Goal: Transaction & Acquisition: Book appointment/travel/reservation

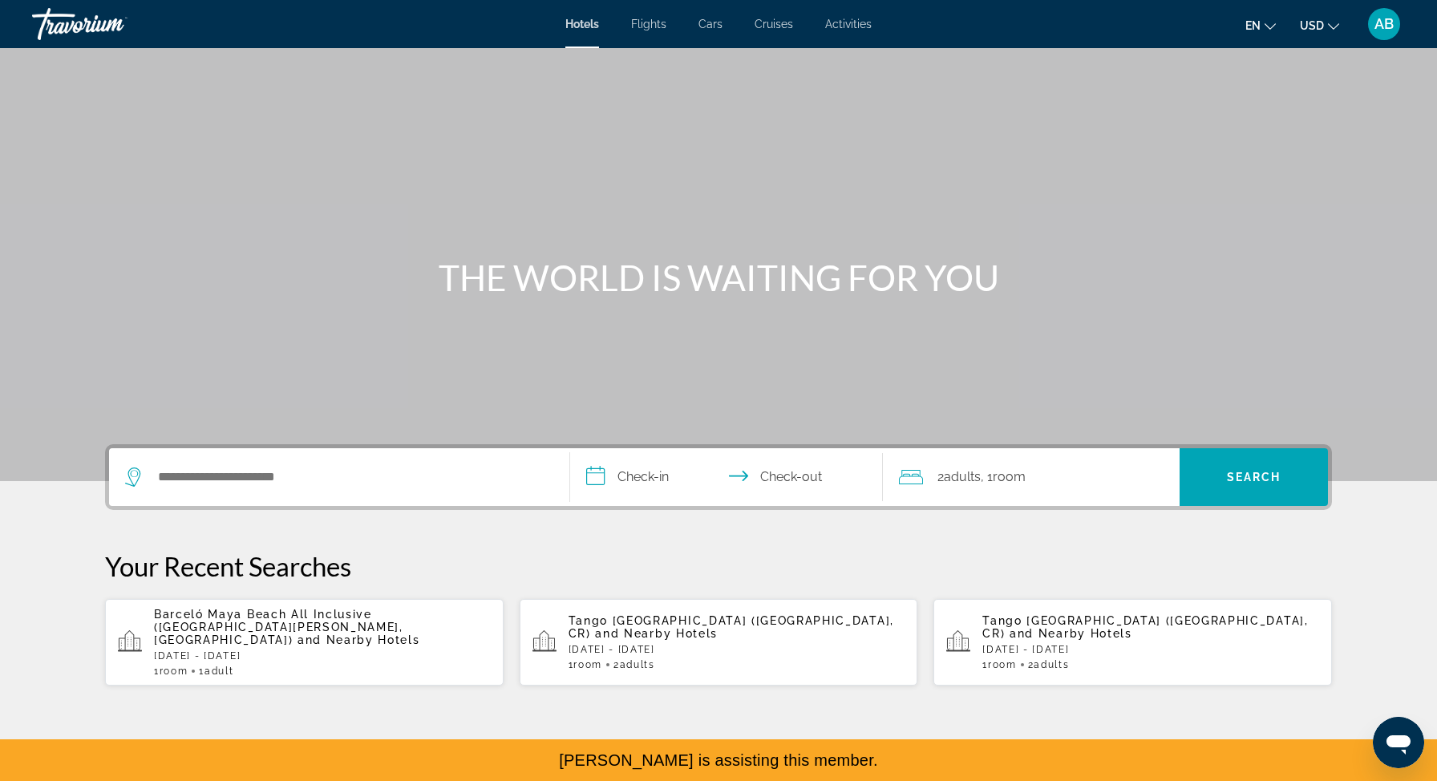
click at [1388, 7] on button "AB" at bounding box center [1384, 24] width 42 height 34
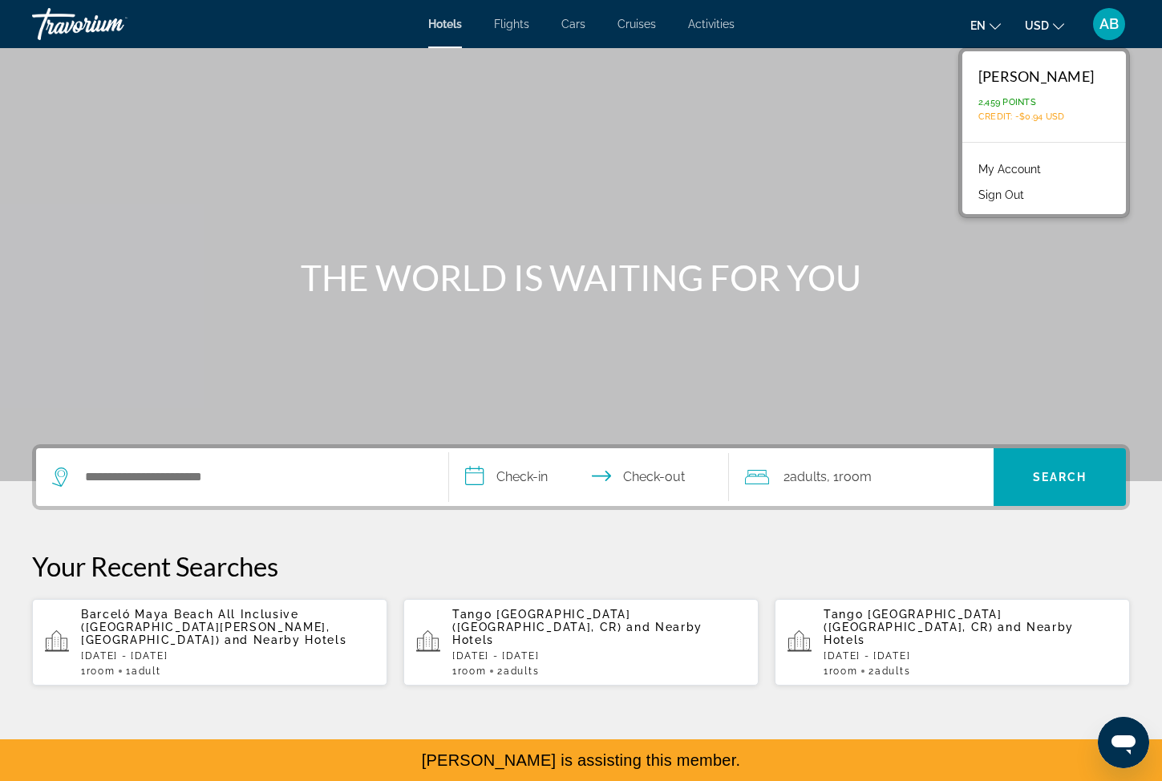
click at [1052, 28] on button "USD USD ($) MXN (Mex$) CAD (Can$) GBP (£) EUR (€) AUD (A$) NZD (NZ$) CNY (CN¥)" at bounding box center [1044, 25] width 39 height 23
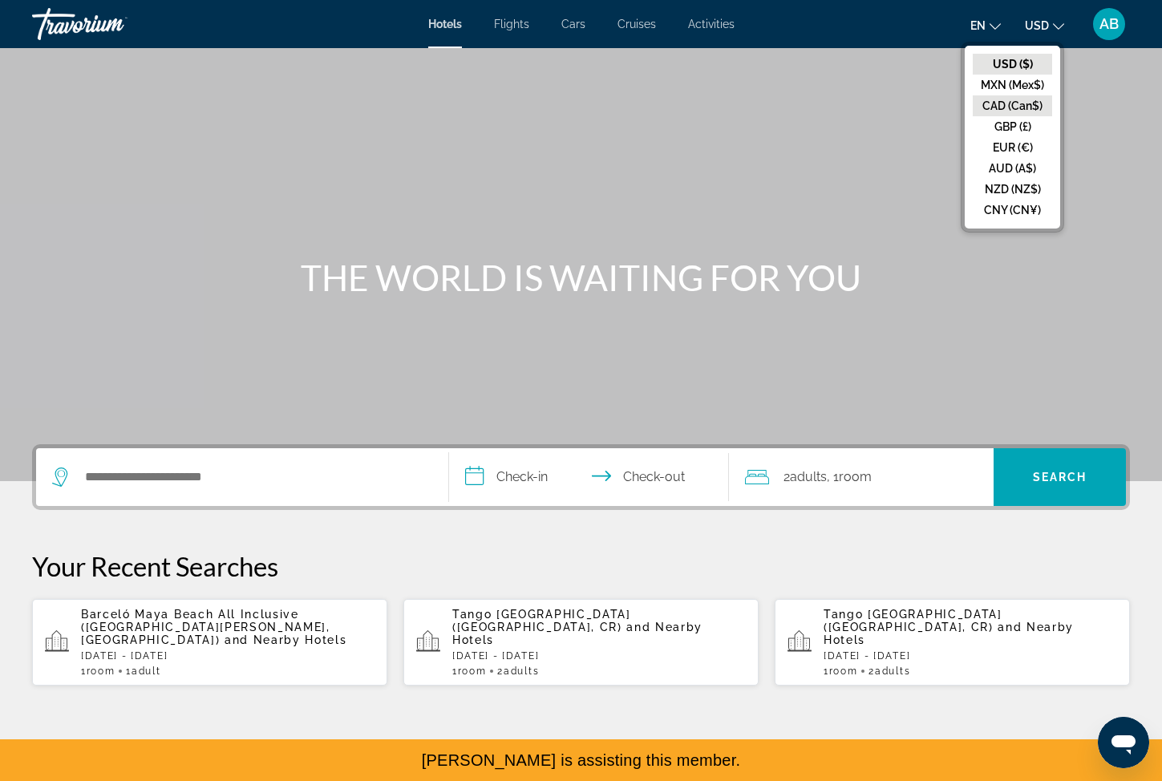
click at [1024, 107] on button "CAD (Can$)" at bounding box center [1011, 105] width 79 height 21
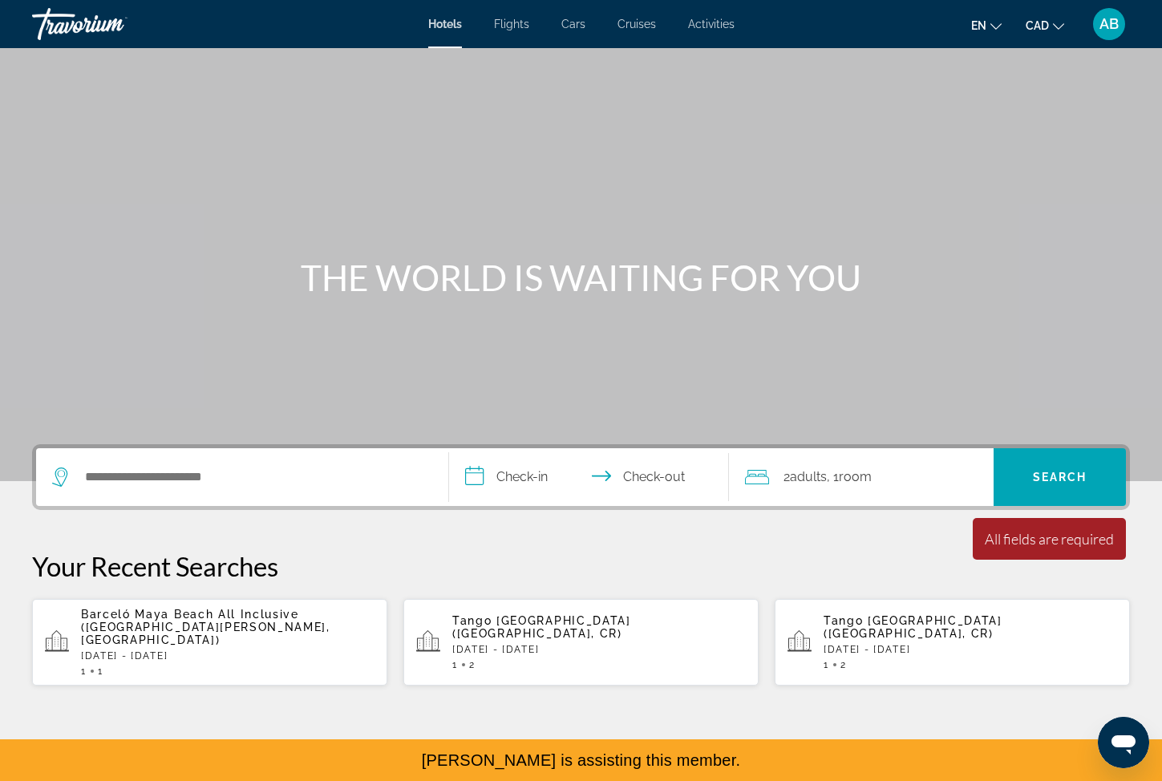
click at [1106, 22] on span "AB" at bounding box center [1108, 24] width 19 height 16
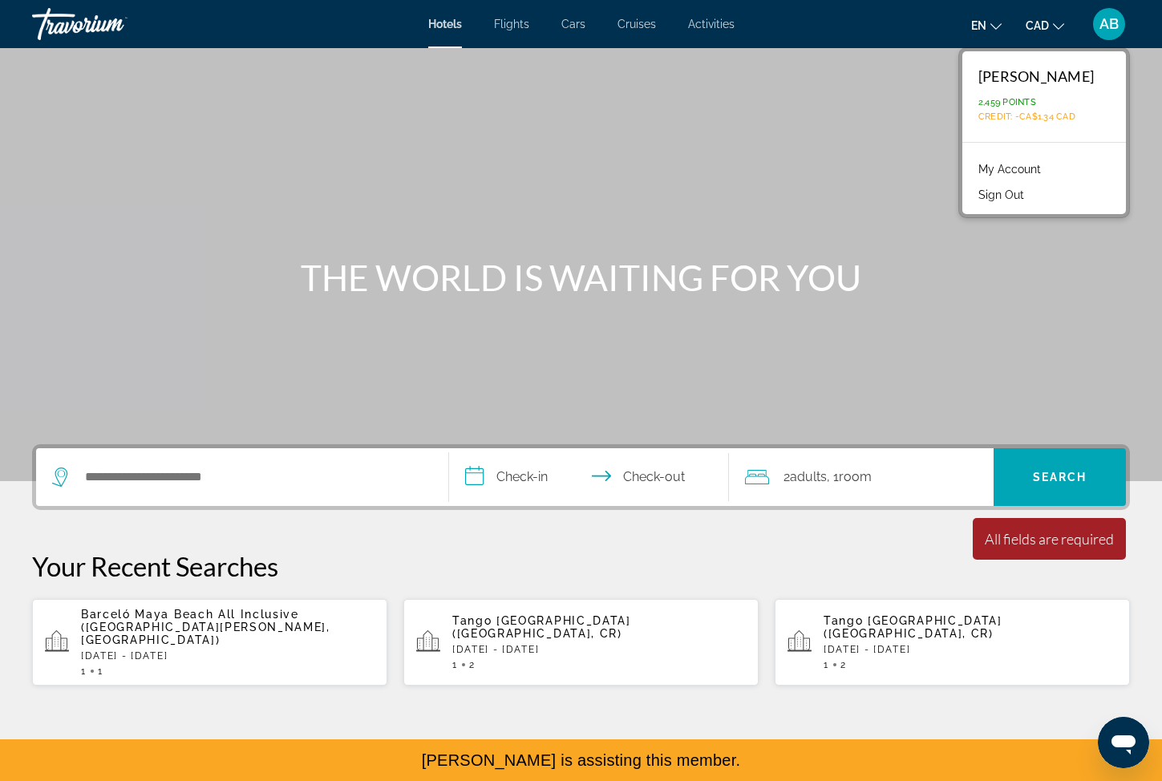
click at [1106, 22] on span "AB" at bounding box center [1108, 24] width 19 height 16
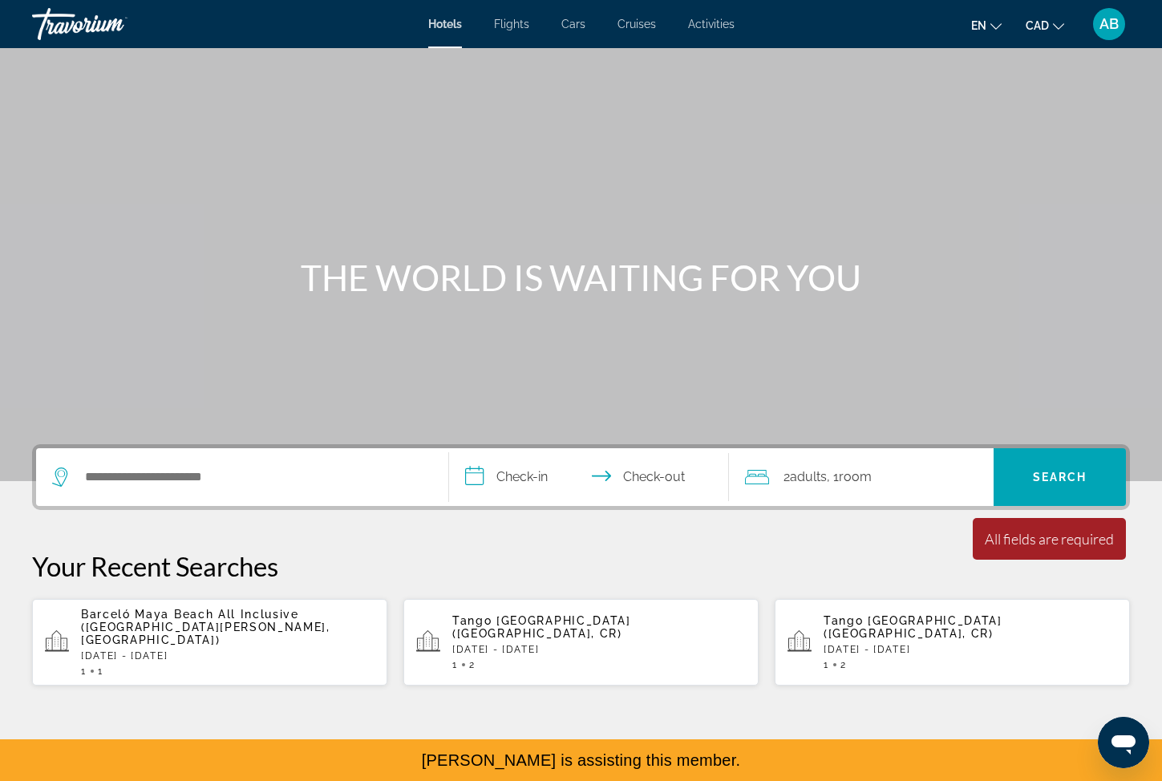
click at [1106, 22] on span "AB" at bounding box center [1108, 24] width 19 height 16
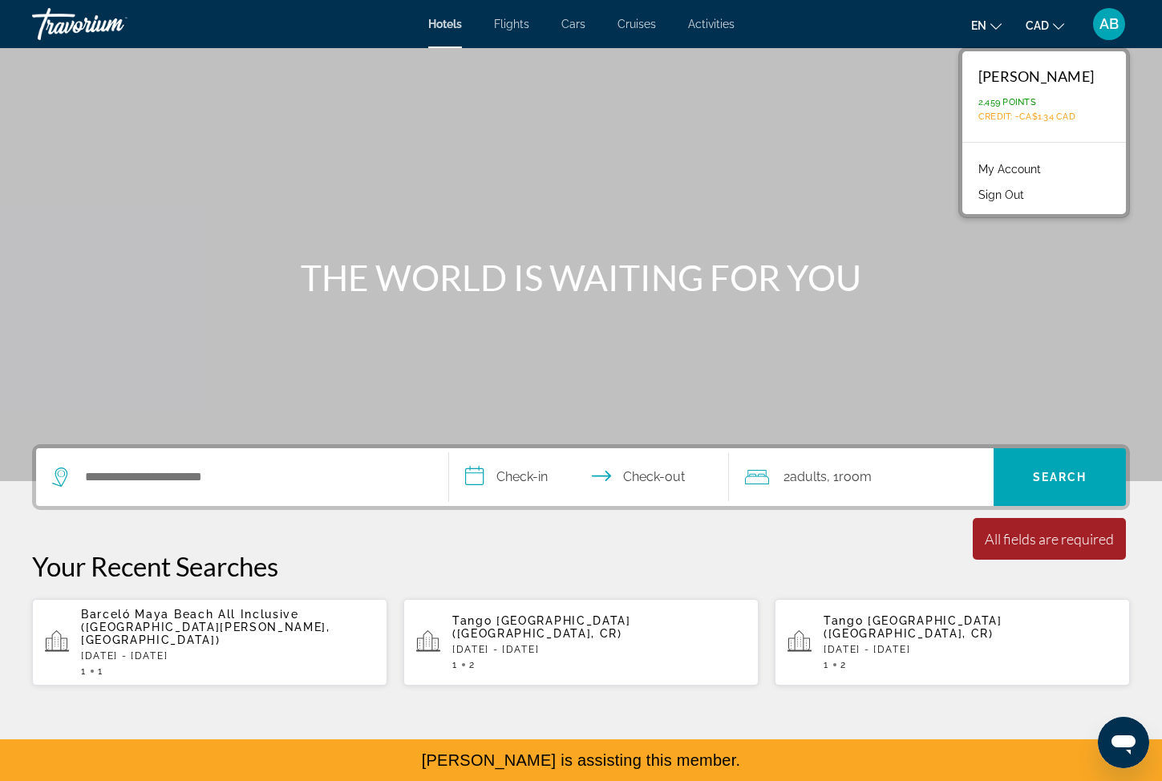
click at [1103, 21] on span "AB" at bounding box center [1108, 24] width 19 height 16
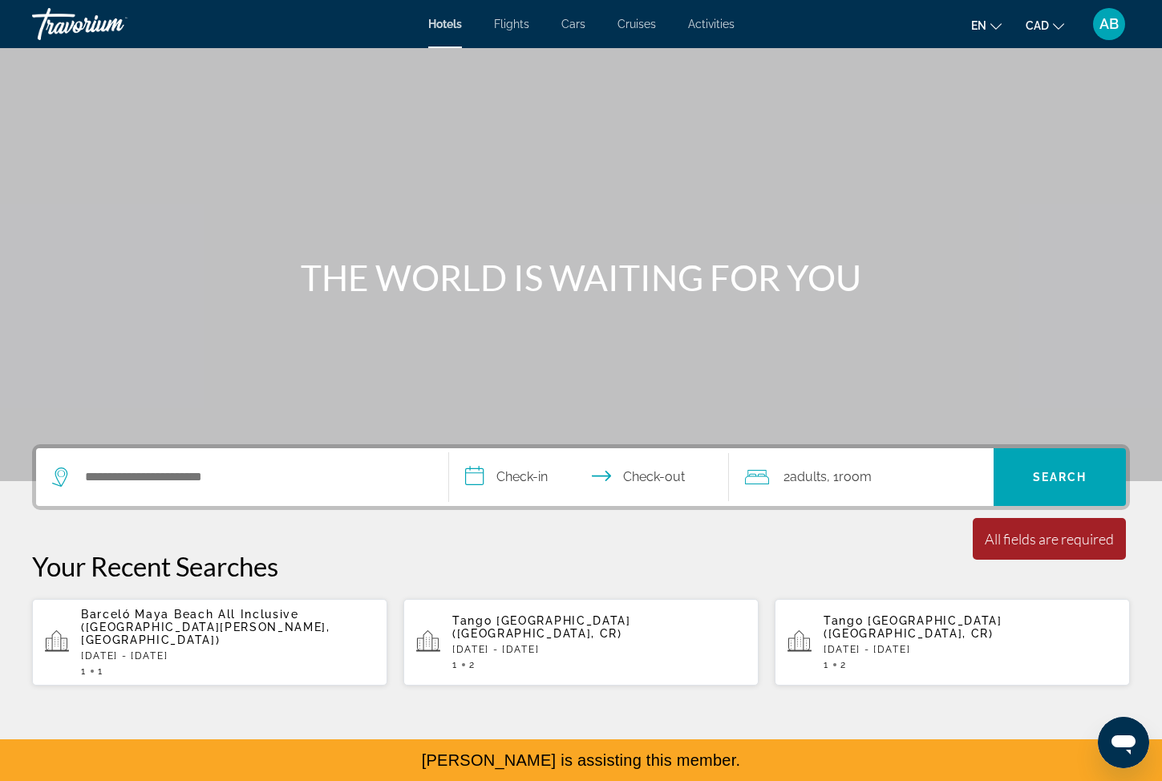
click at [1023, 18] on ul "en English Español Français Italiano Português русский CAD USD ($) MXN (Mex$) C…" at bounding box center [1029, 24] width 117 height 26
click at [1044, 29] on span "CAD" at bounding box center [1036, 25] width 23 height 13
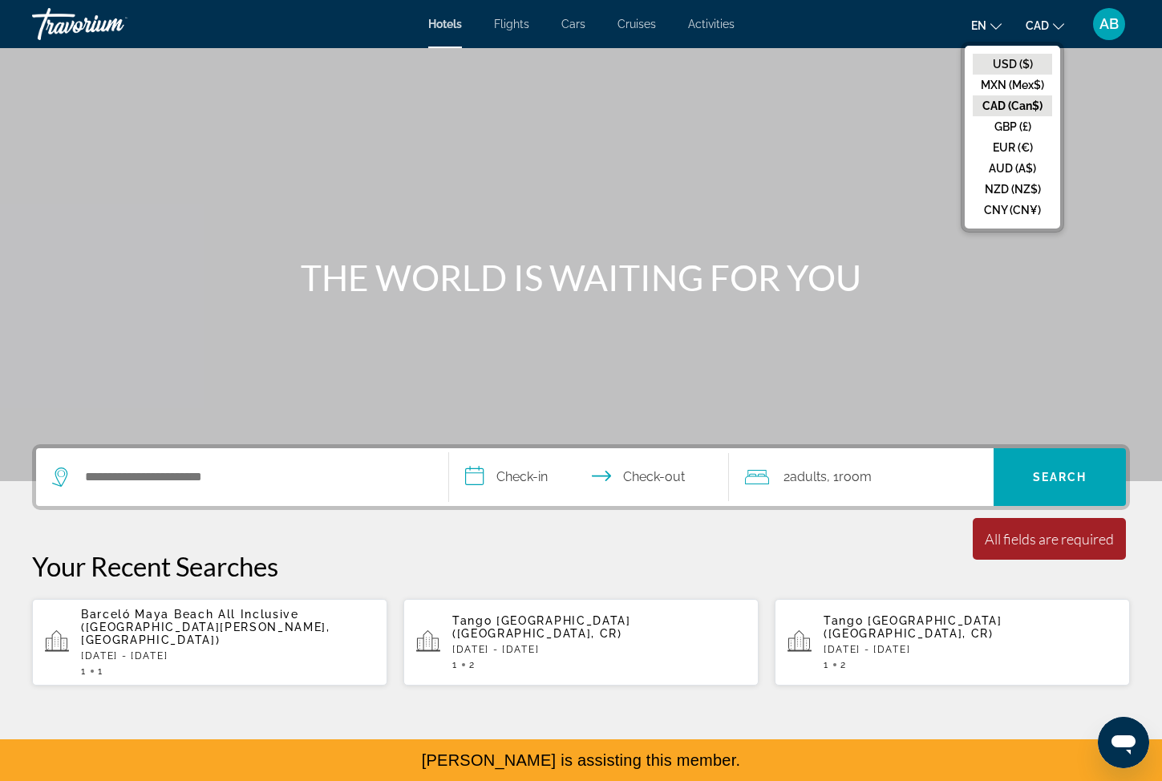
click at [1025, 66] on button "USD ($)" at bounding box center [1011, 64] width 79 height 21
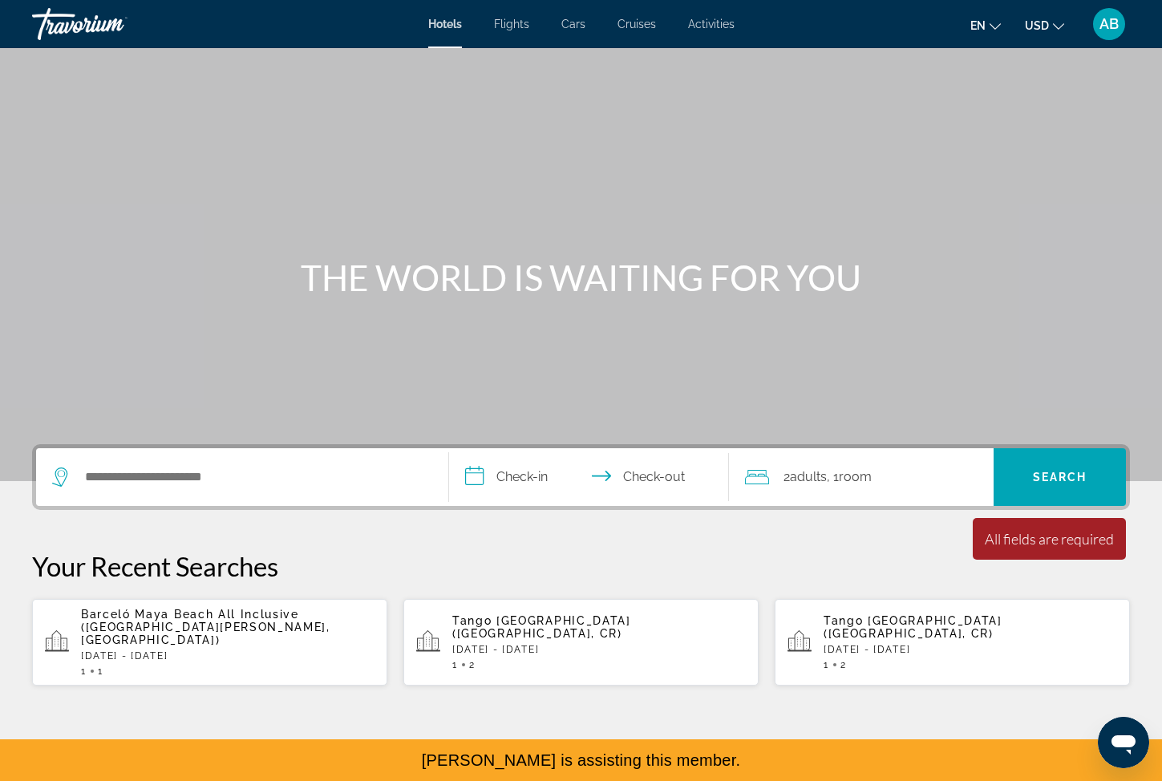
click at [1108, 33] on div "AB" at bounding box center [1109, 24] width 32 height 32
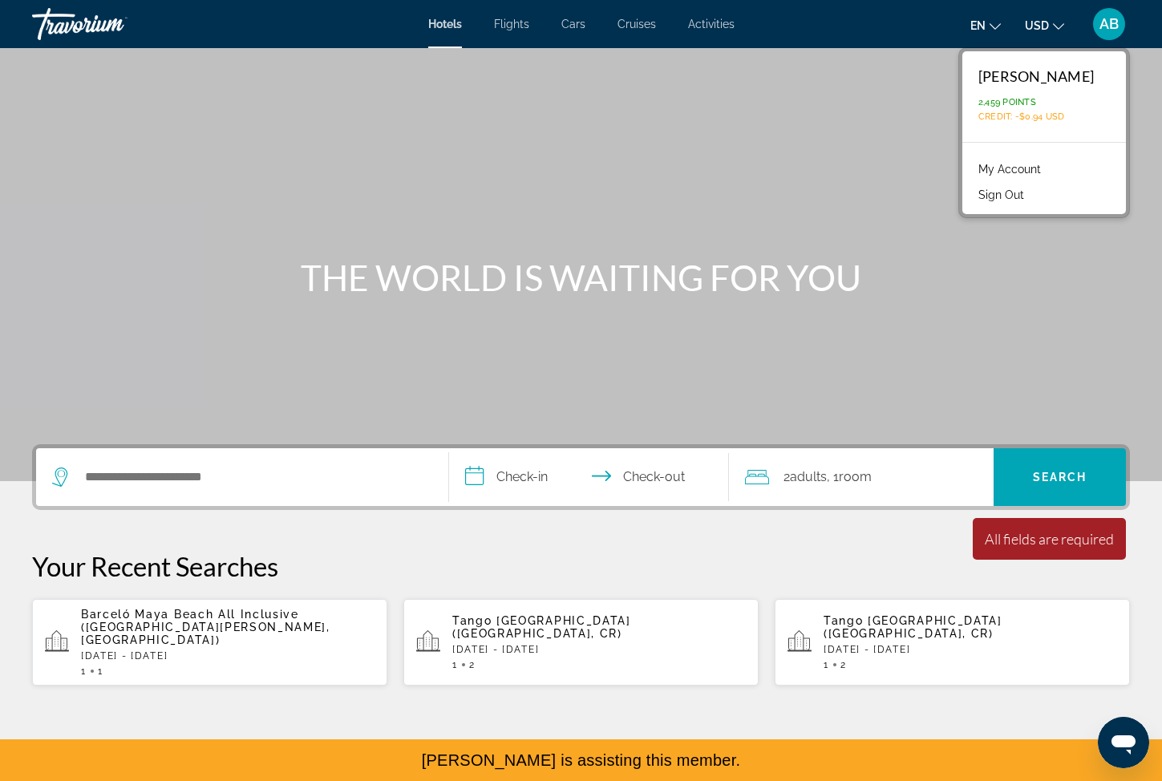
click at [1106, 26] on span "AB" at bounding box center [1108, 24] width 19 height 16
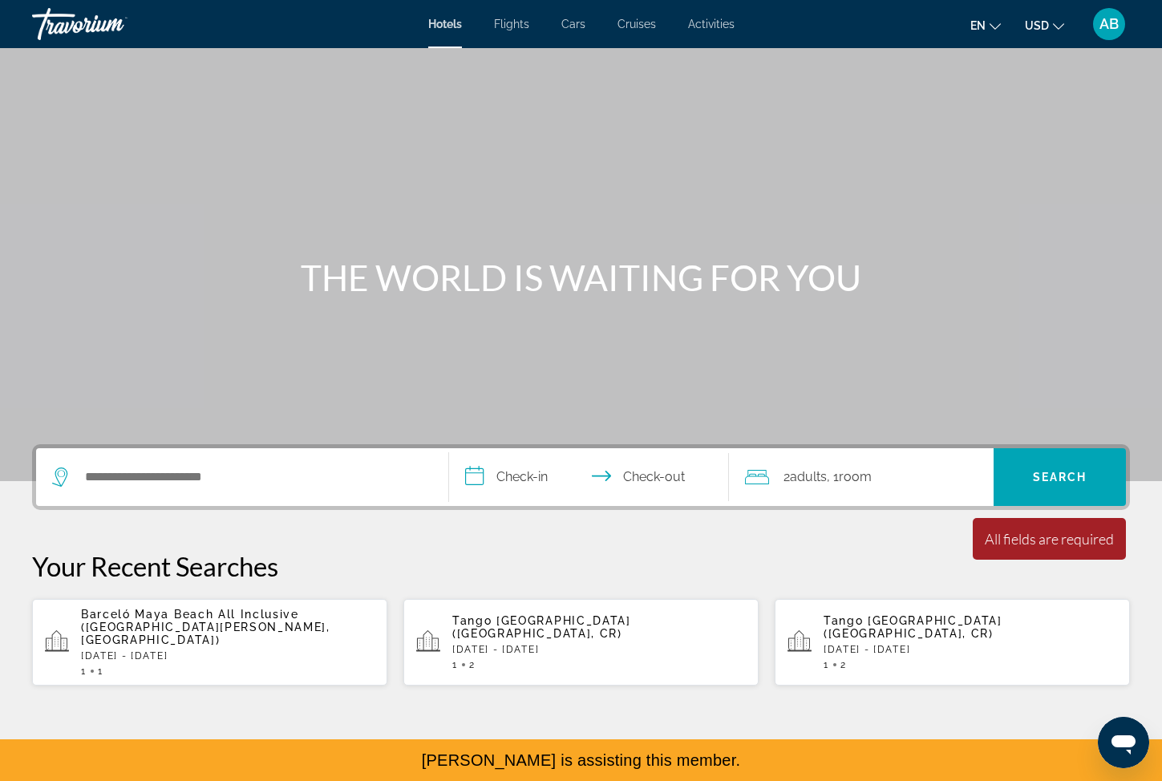
click at [962, 294] on div "THE WORLD IS WAITING FOR YOU" at bounding box center [581, 278] width 1162 height 42
click at [1049, 21] on button "USD USD ($) MXN (Mex$) CAD (Can$) GBP (£) EUR (€) AUD (A$) NZD (NZ$) CNY (CN¥)" at bounding box center [1044, 25] width 39 height 23
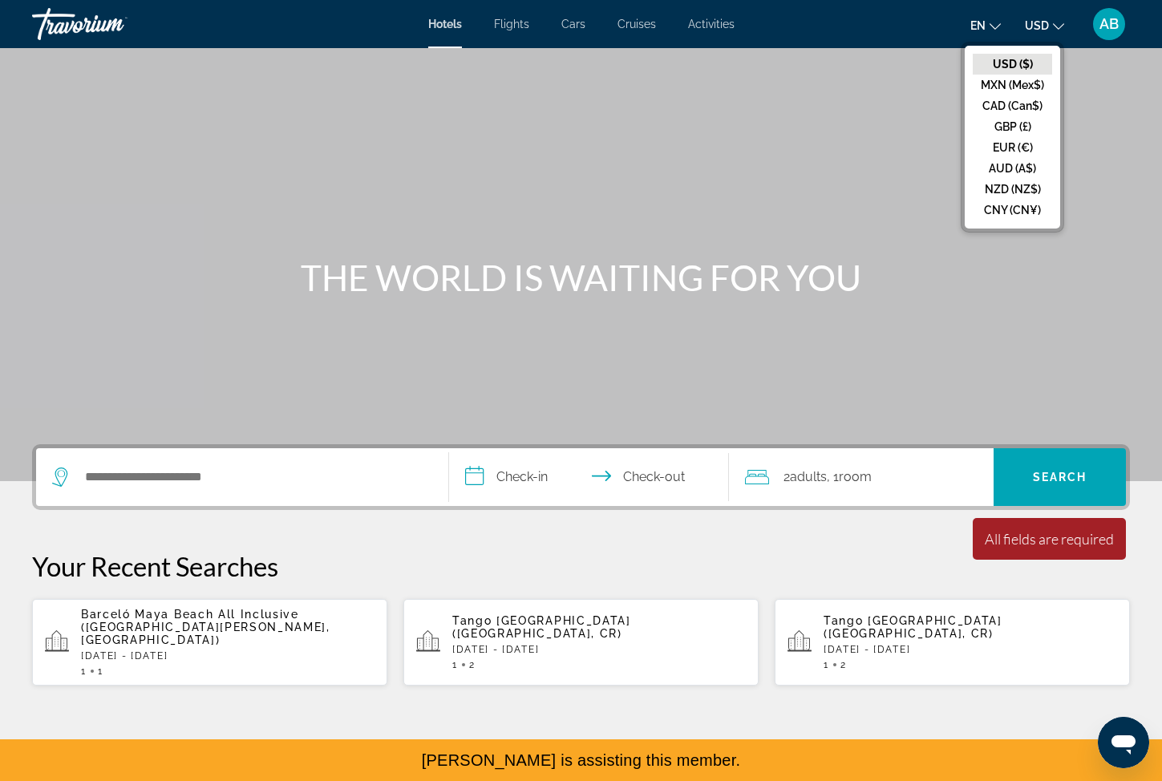
click at [1047, 22] on span "USD" at bounding box center [1037, 25] width 24 height 13
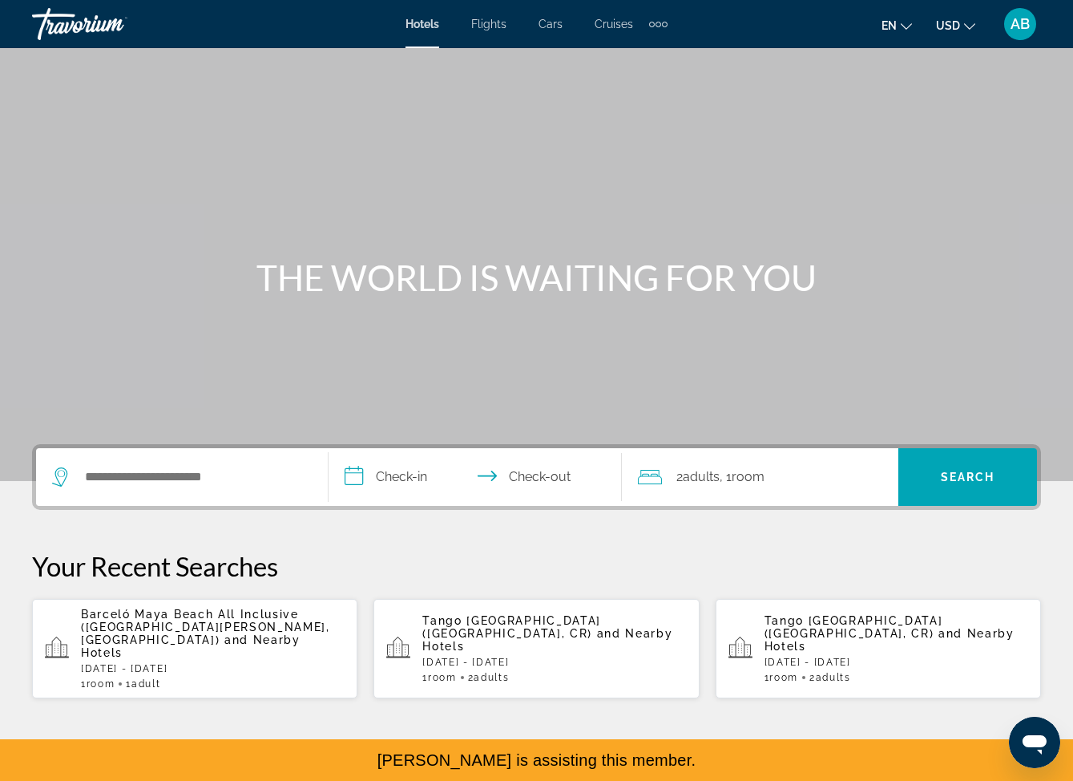
click at [1024, 24] on span "AB" at bounding box center [1020, 24] width 19 height 16
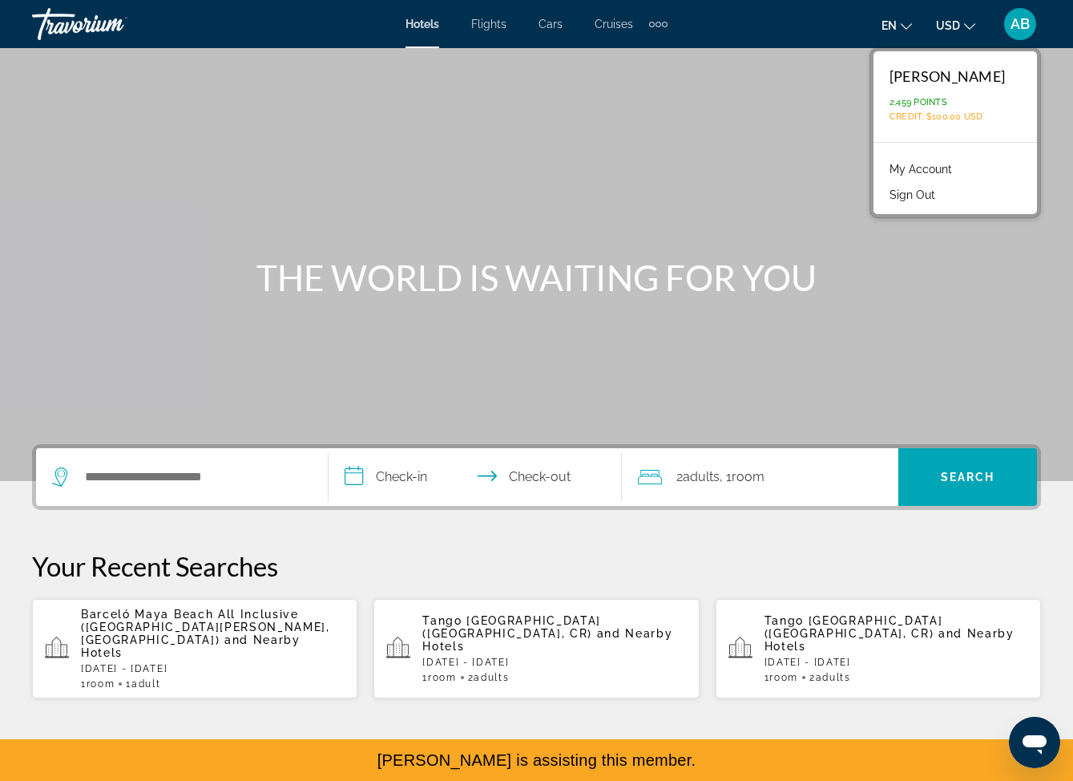
click at [1025, 25] on span "AB" at bounding box center [1020, 24] width 19 height 16
